Goal: Check status: Check status

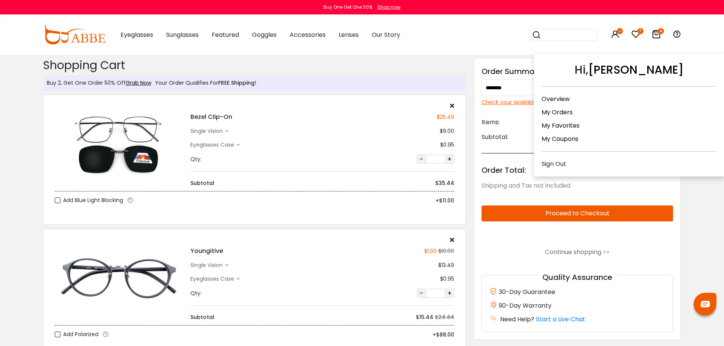
click at [615, 33] on icon at bounding box center [614, 34] width 9 height 9
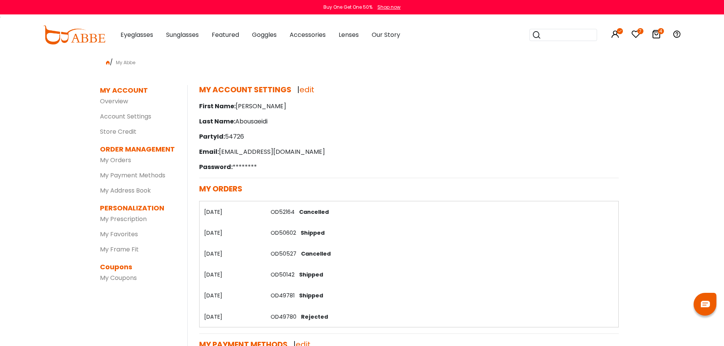
click at [119, 167] on dl "ORDER MANAGEMENT My Orders My Payment Methods My Address Book" at bounding box center [138, 170] width 76 height 53
click at [120, 162] on link "My Orders" at bounding box center [115, 160] width 31 height 9
